Goal: Book appointment/travel/reservation

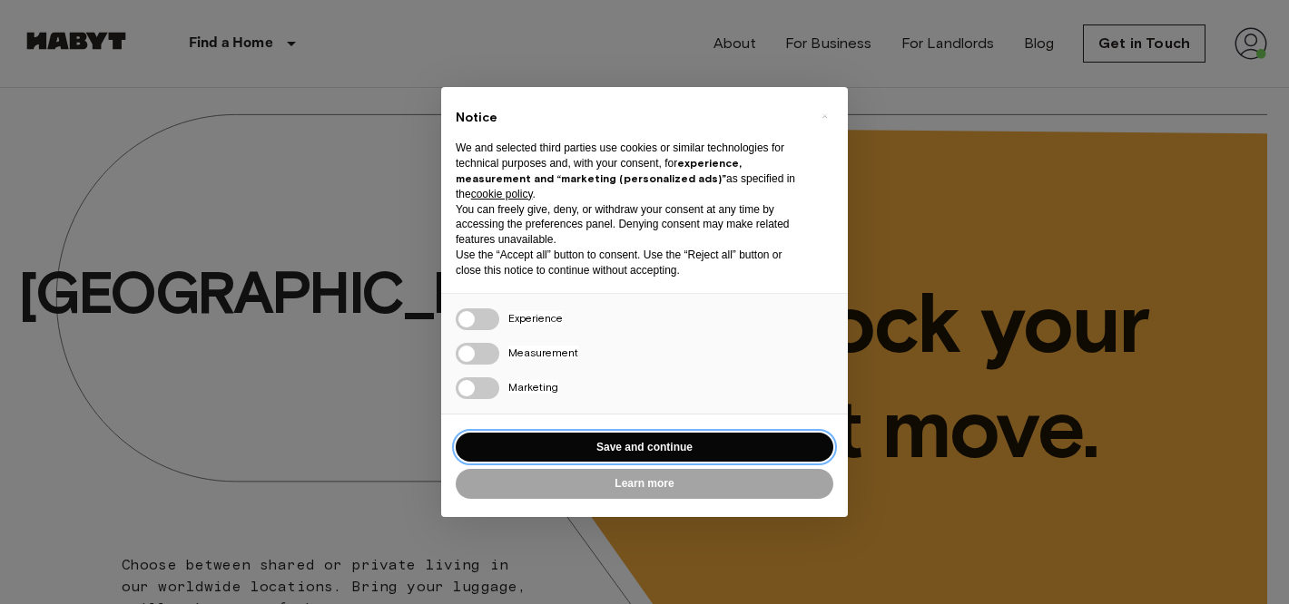
click at [548, 434] on button "Save and continue" at bounding box center [644, 448] width 377 height 30
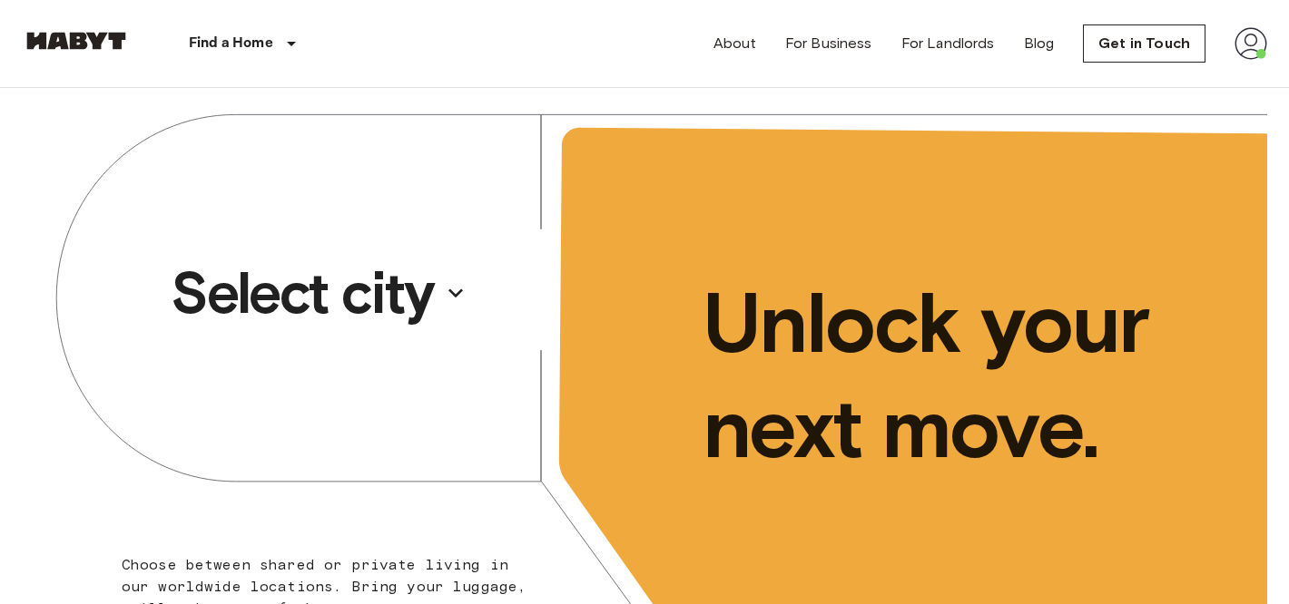
click at [399, 309] on p "Select city" at bounding box center [302, 293] width 263 height 73
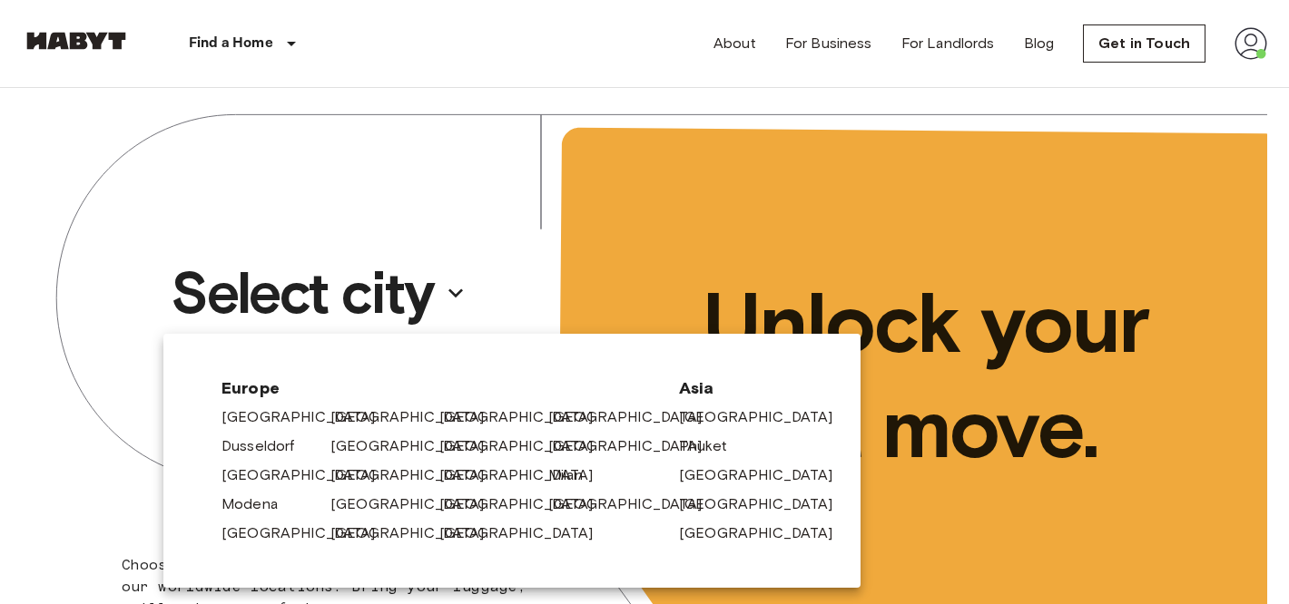
click at [467, 232] on div at bounding box center [644, 302] width 1289 height 604
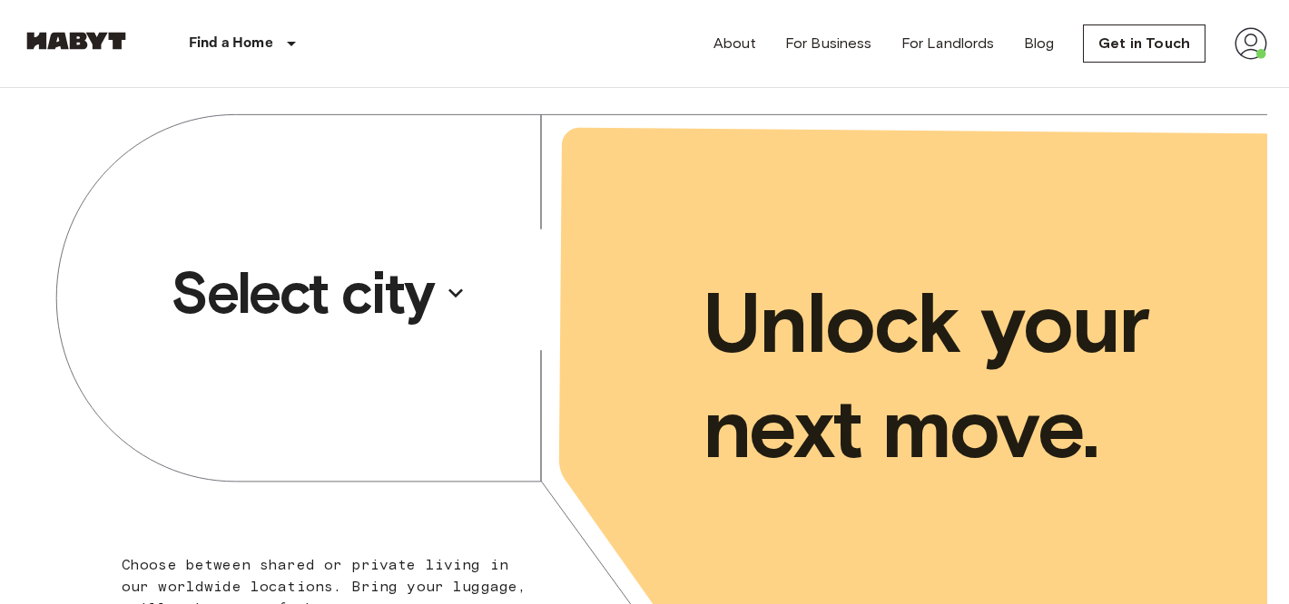
click at [328, 299] on p "Select city" at bounding box center [302, 293] width 263 height 73
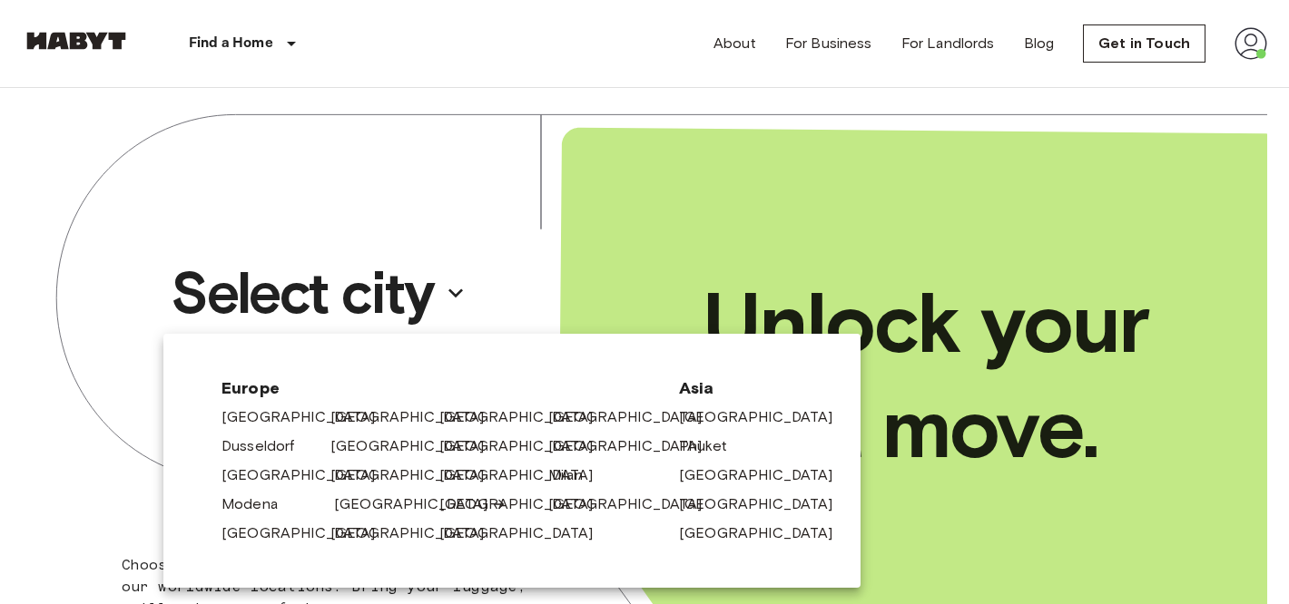
click at [344, 494] on link "[GEOGRAPHIC_DATA]" at bounding box center [420, 505] width 172 height 22
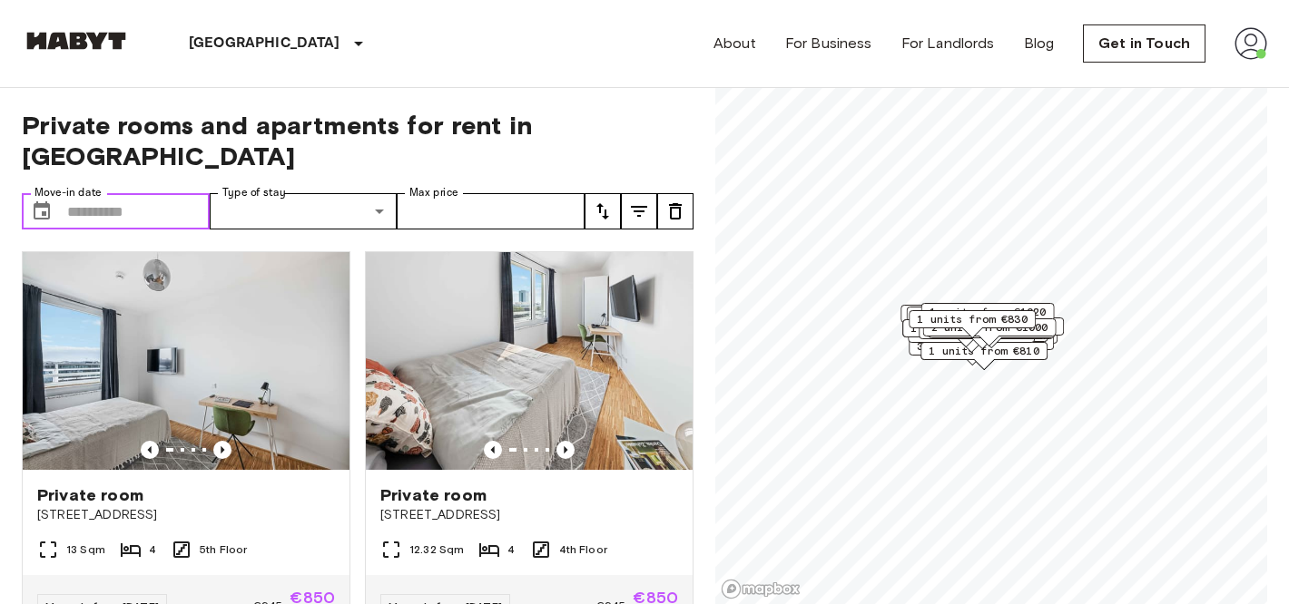
click at [142, 193] on input "Move-in date" at bounding box center [138, 211] width 142 height 36
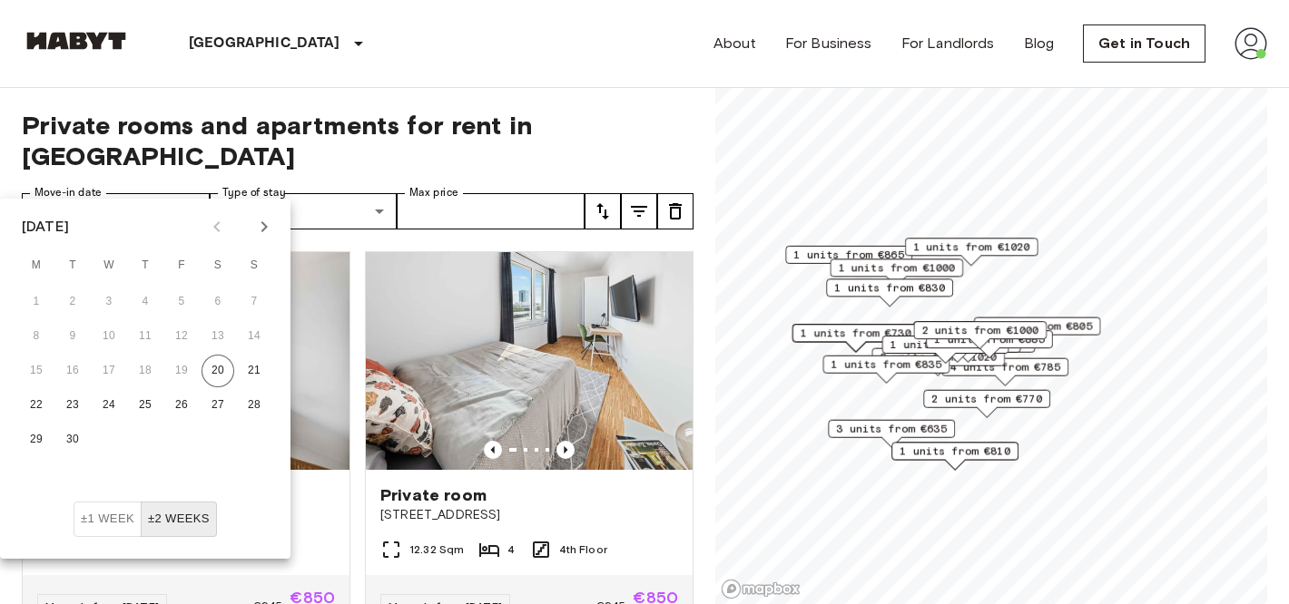
click at [262, 229] on icon "Next month" at bounding box center [264, 227] width 22 height 22
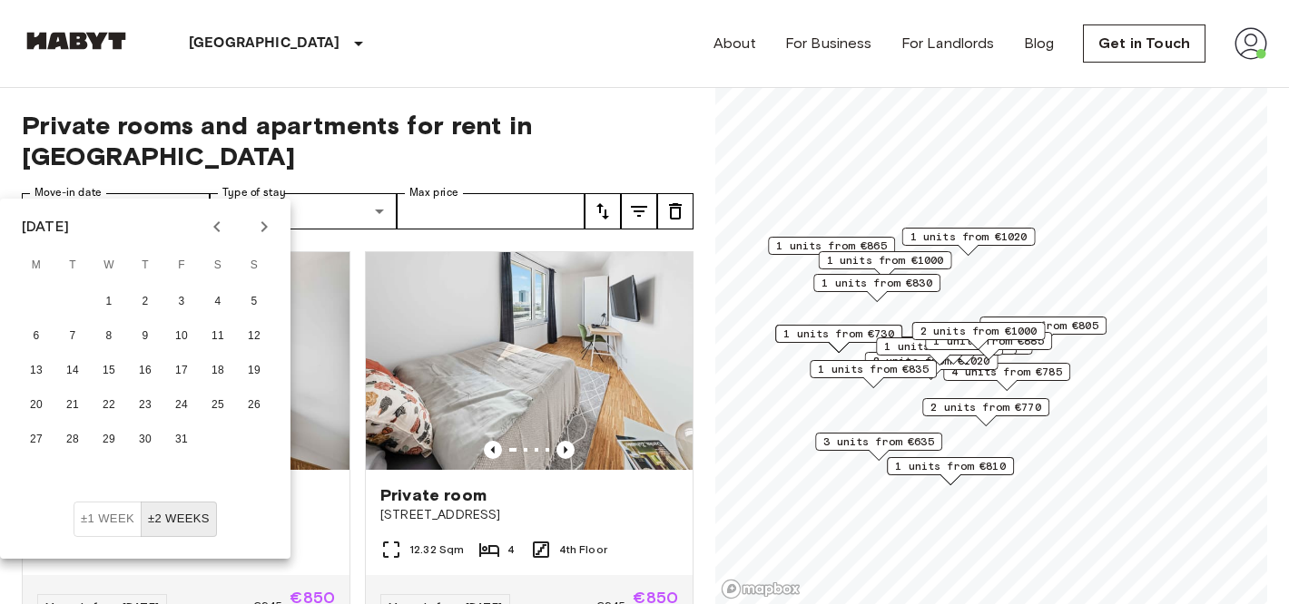
click at [262, 229] on icon "Next month" at bounding box center [264, 227] width 22 height 22
click at [146, 297] on button "1" at bounding box center [145, 302] width 33 height 33
type input "**********"
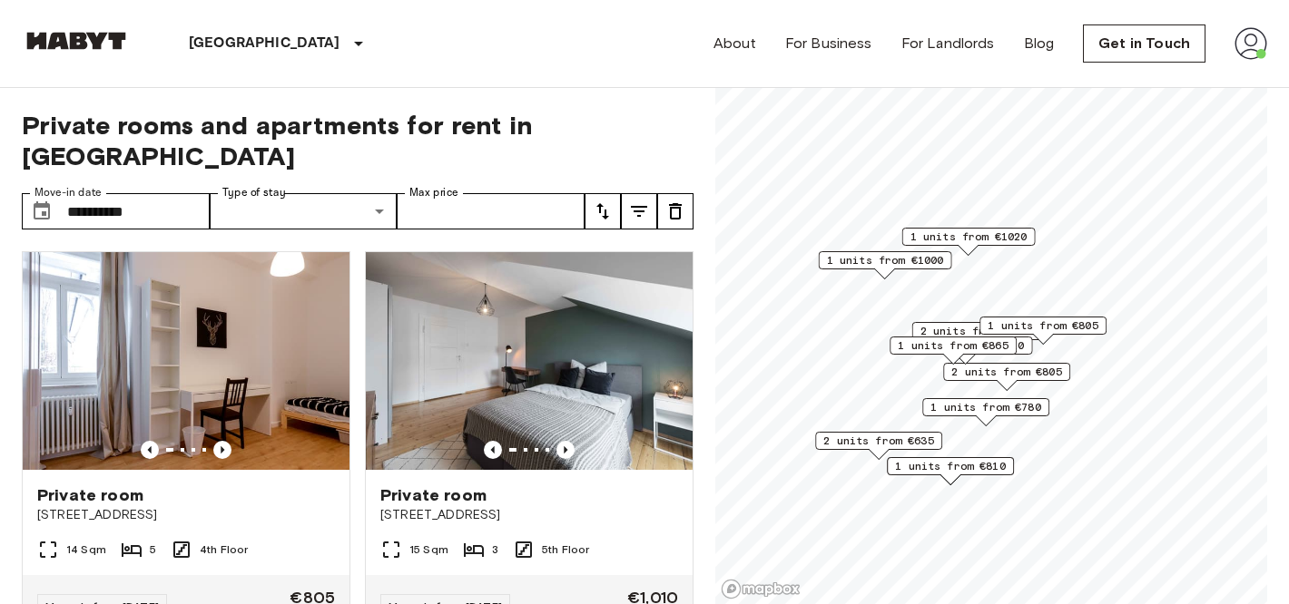
click at [610, 201] on icon "tune" at bounding box center [603, 212] width 22 height 22
click at [618, 244] on li "Lowest price" at bounding box center [674, 247] width 181 height 33
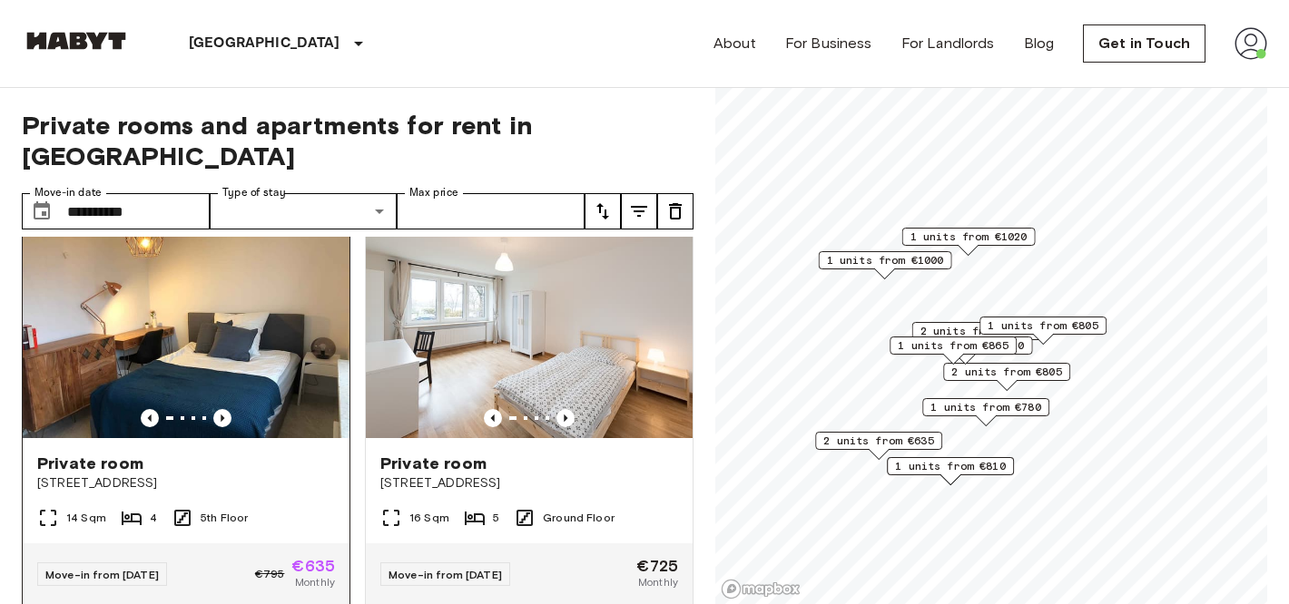
click at [276, 317] on img at bounding box center [186, 330] width 327 height 218
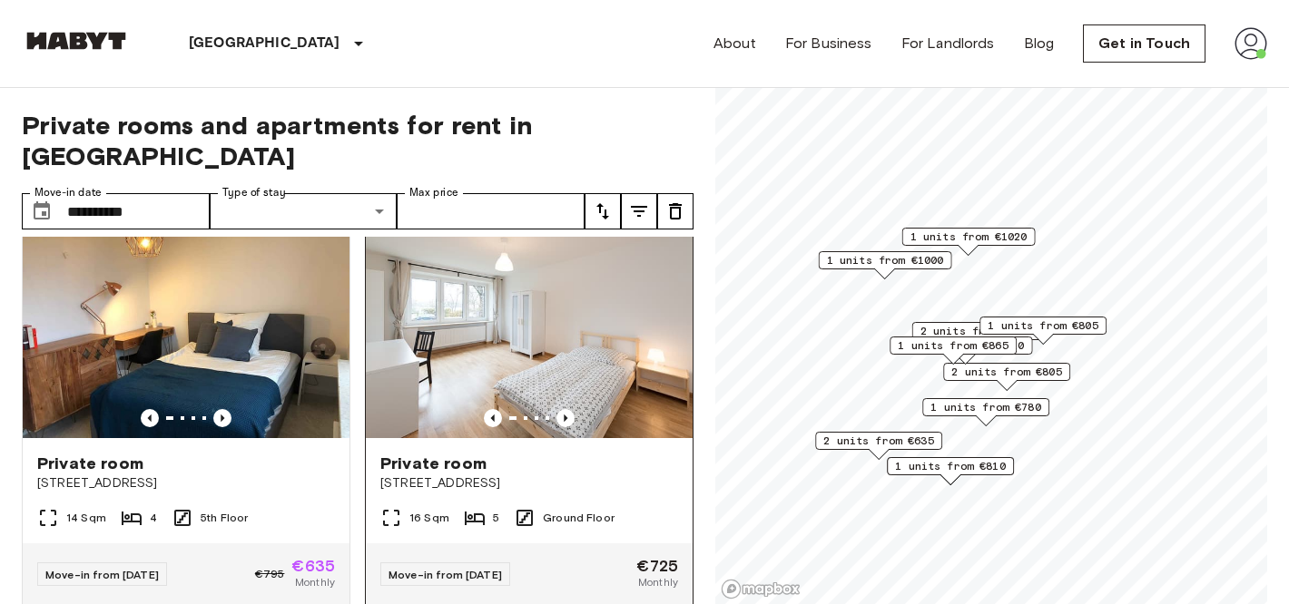
click at [499, 308] on img at bounding box center [529, 330] width 327 height 218
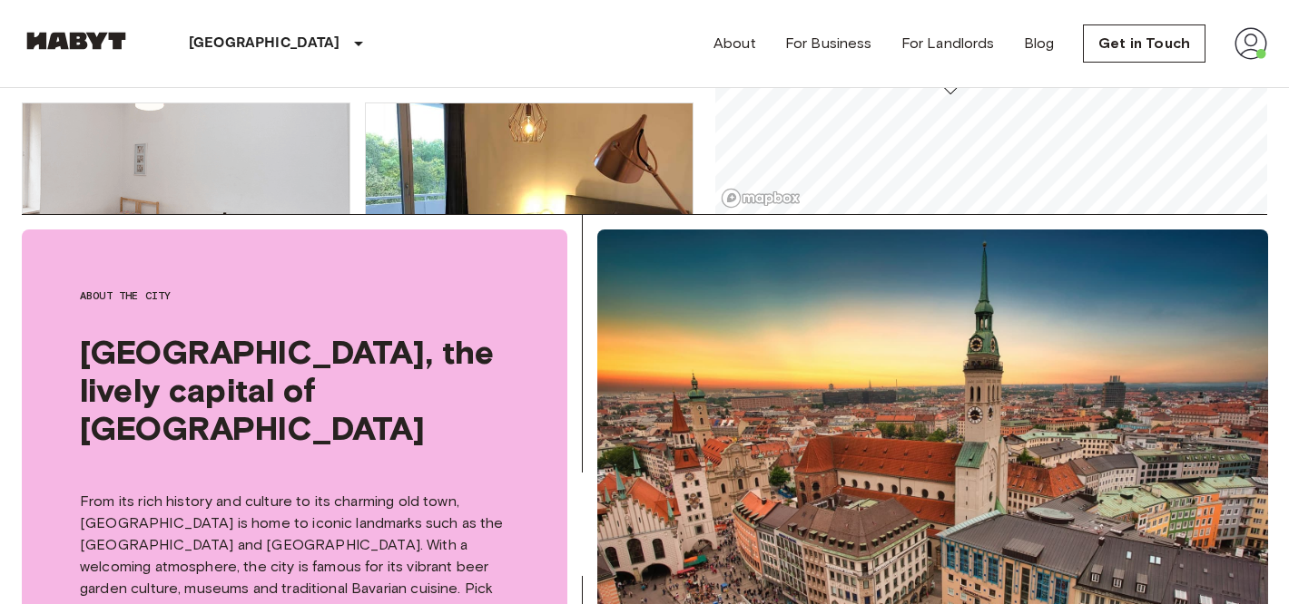
scroll to position [158, 0]
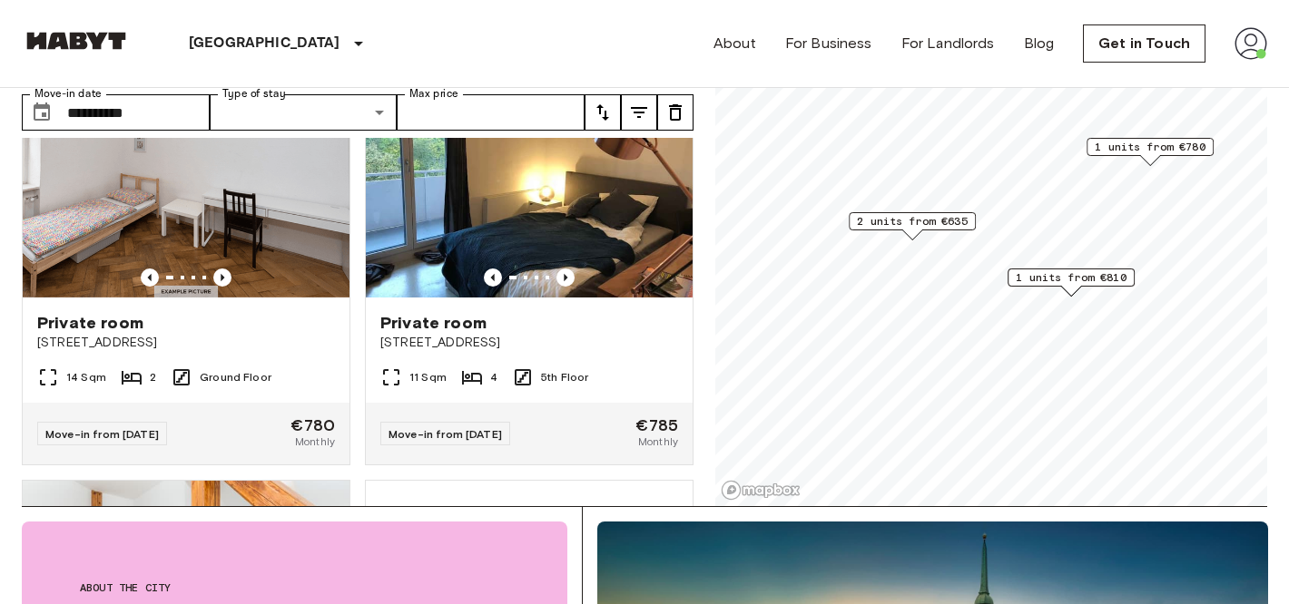
scroll to position [402, 0]
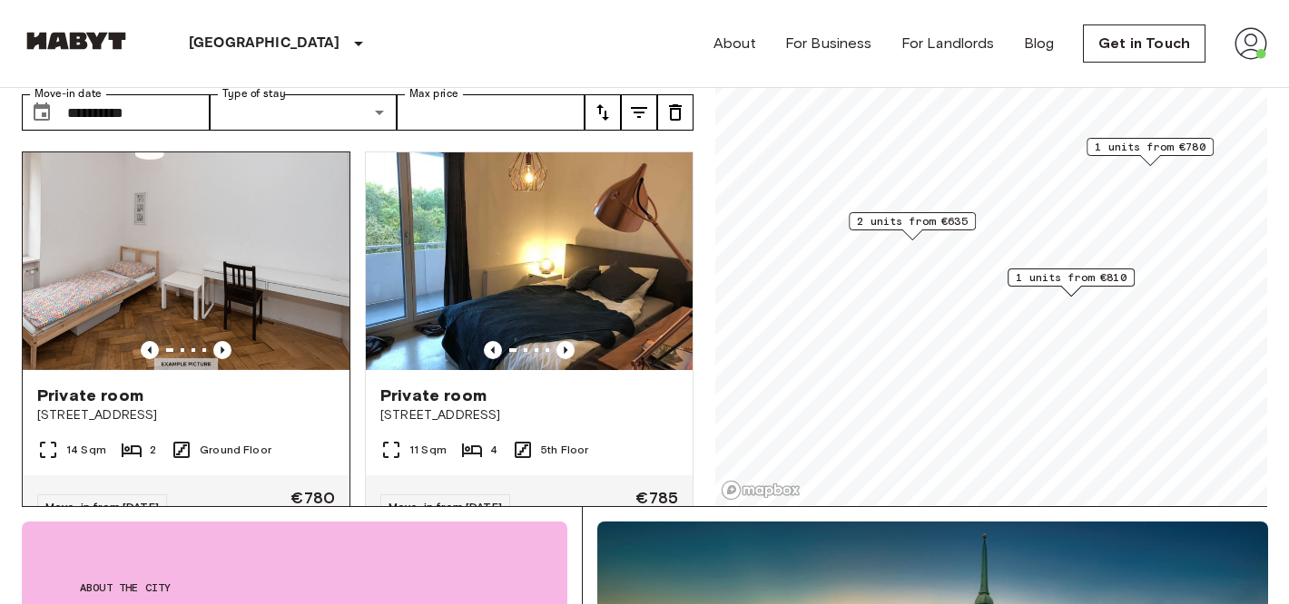
click at [240, 255] on img at bounding box center [186, 261] width 327 height 218
click at [237, 209] on img at bounding box center [186, 261] width 327 height 218
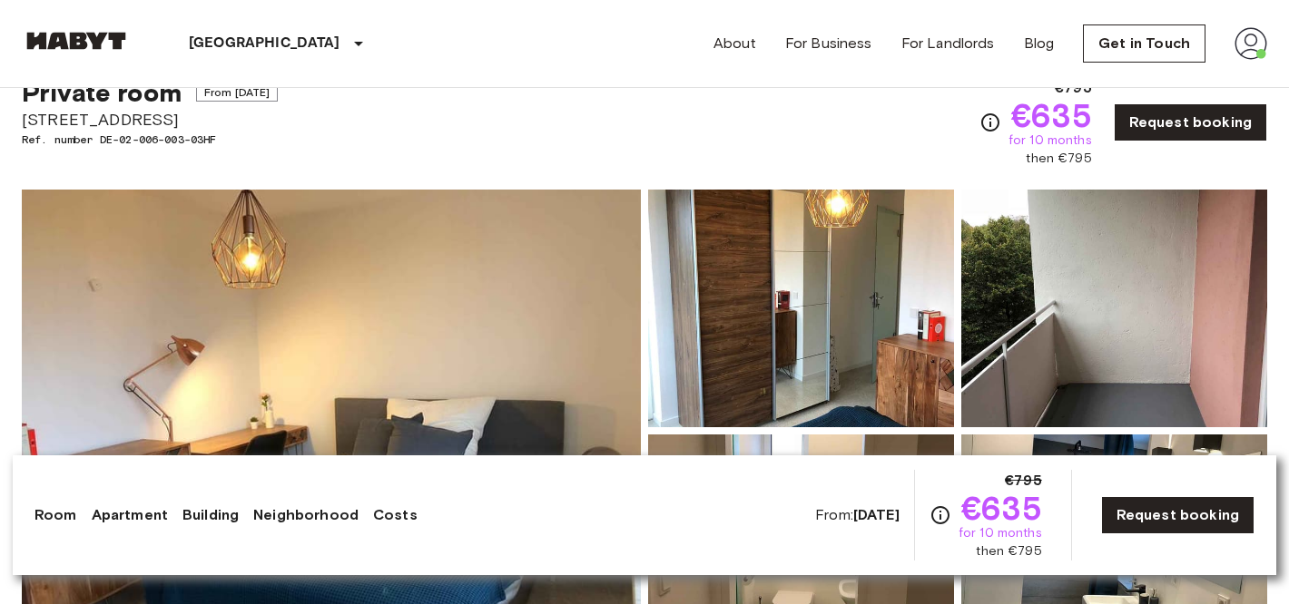
scroll to position [85, 0]
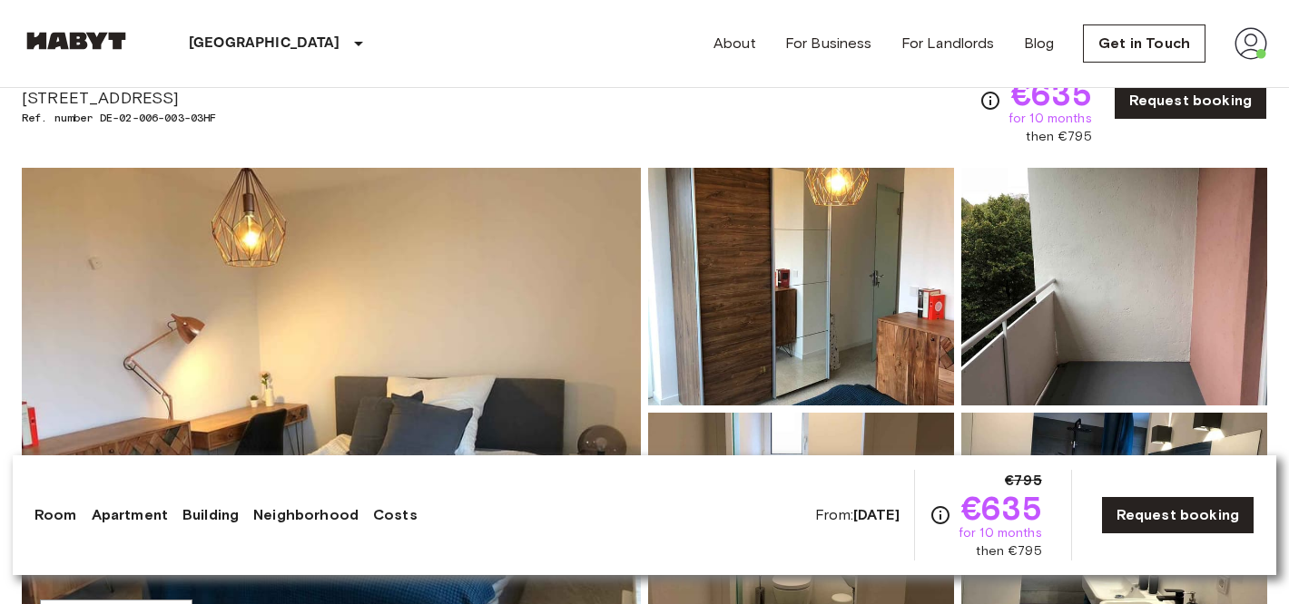
click at [493, 377] on img at bounding box center [331, 409] width 619 height 483
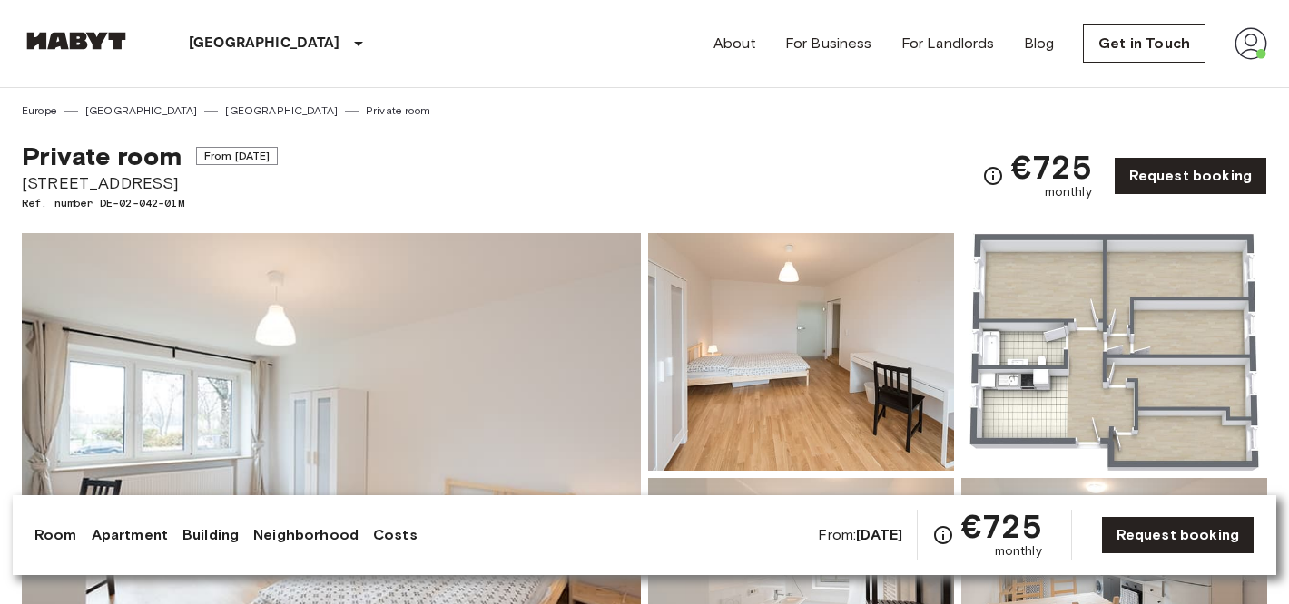
click at [369, 363] on img at bounding box center [331, 474] width 619 height 483
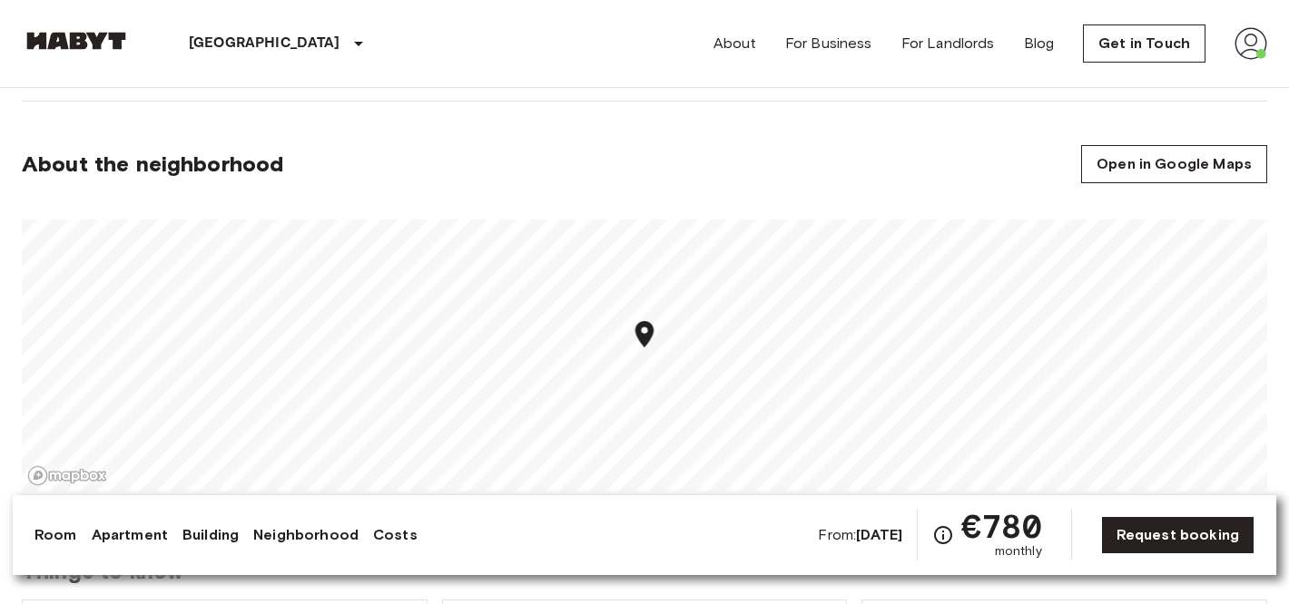
scroll to position [1126, 0]
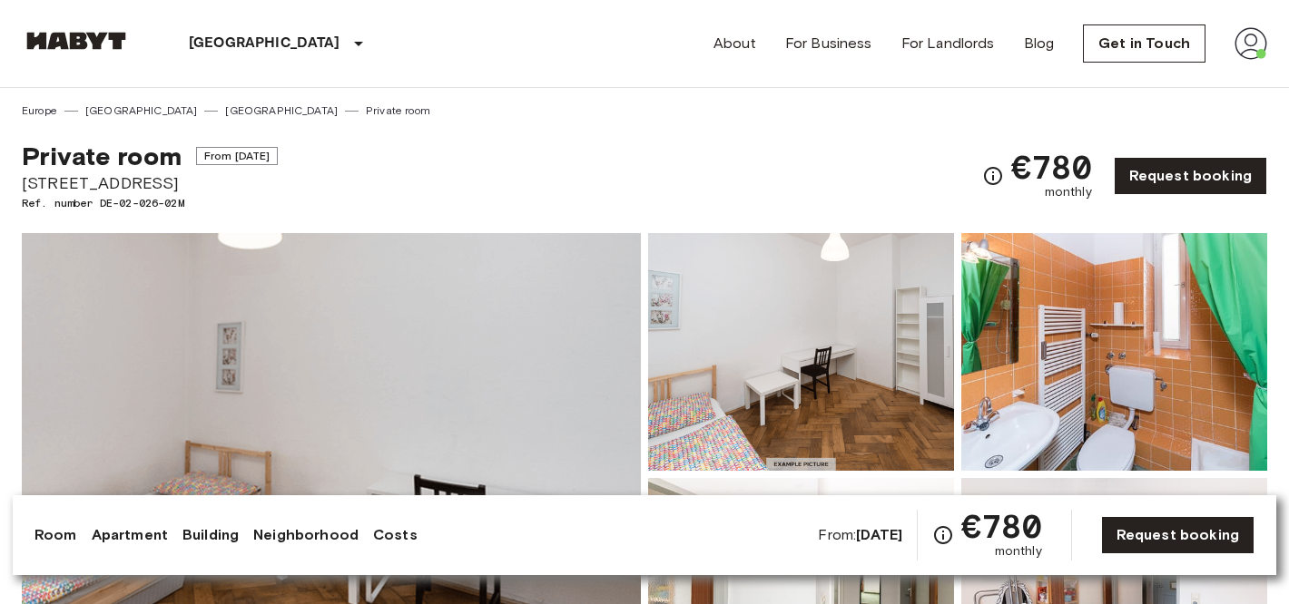
drag, startPoint x: 0, startPoint y: 0, endPoint x: 467, endPoint y: 341, distance: 578.6
click at [467, 341] on img at bounding box center [331, 474] width 619 height 483
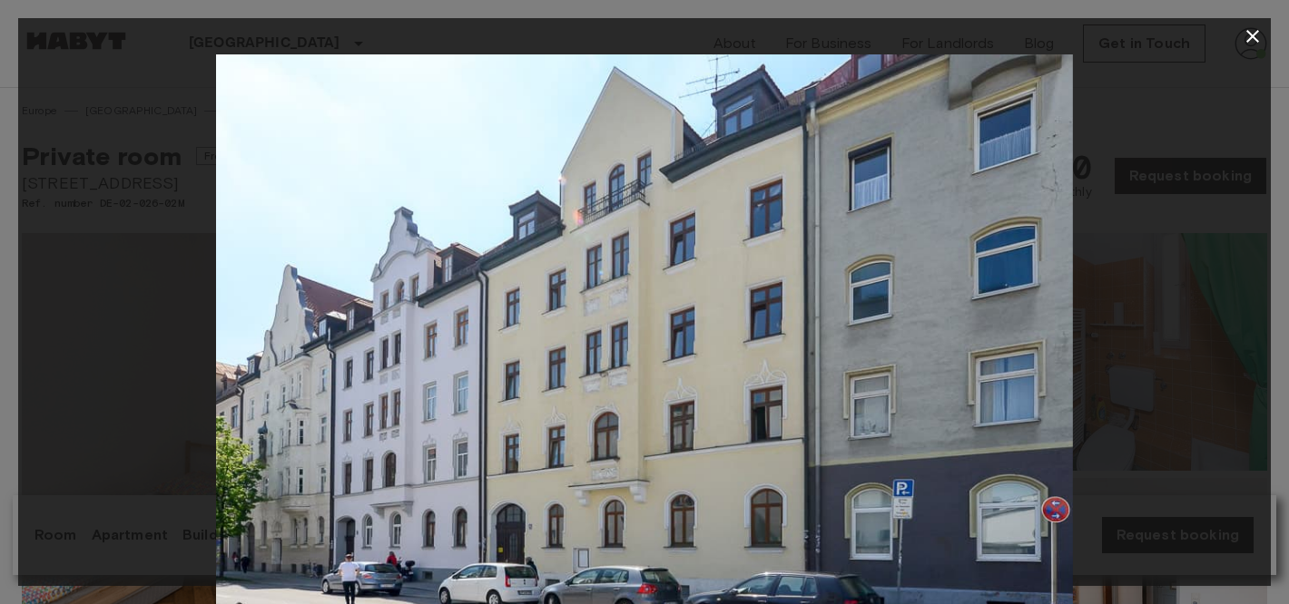
click at [1261, 32] on icon "button" at bounding box center [1252, 36] width 22 height 22
